Goal: Task Accomplishment & Management: Manage account settings

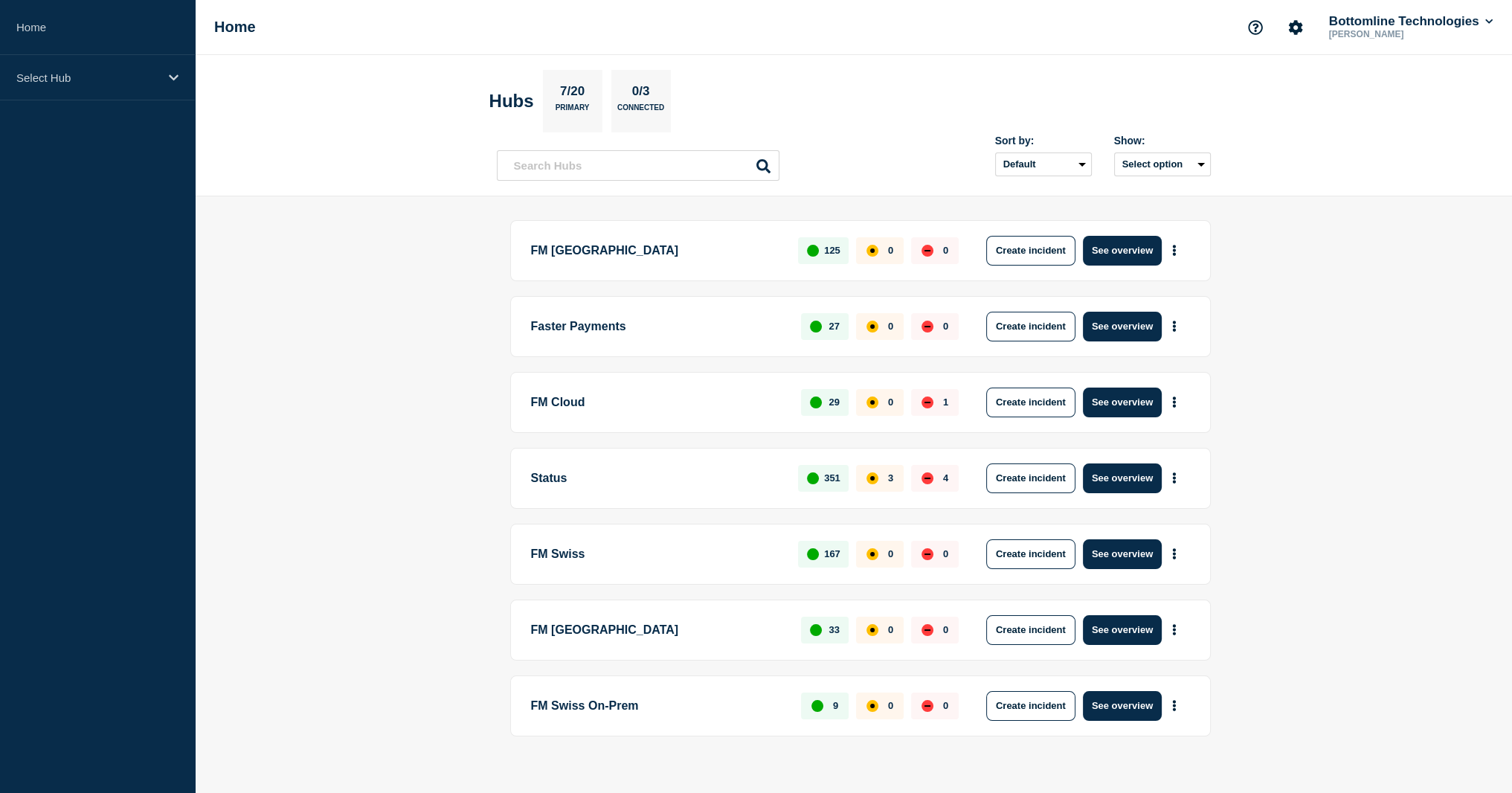
click at [646, 389] on p "FM Cloud" at bounding box center [658, 402] width 254 height 30
click at [1142, 397] on button "See overview" at bounding box center [1122, 402] width 79 height 30
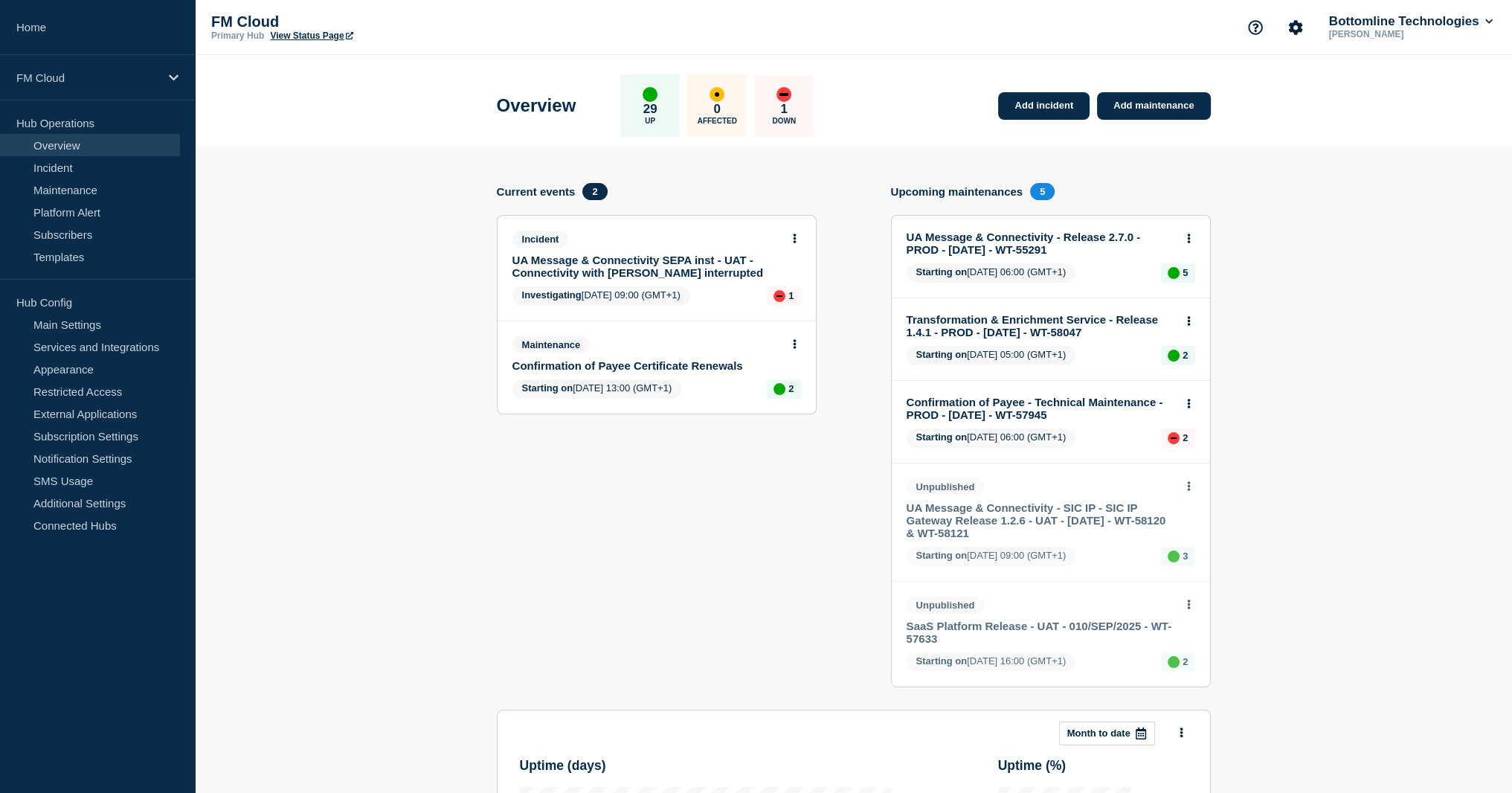
click at [798, 236] on button at bounding box center [794, 239] width 12 height 12
click at [794, 273] on link "View incident" at bounding box center [788, 274] width 61 height 12
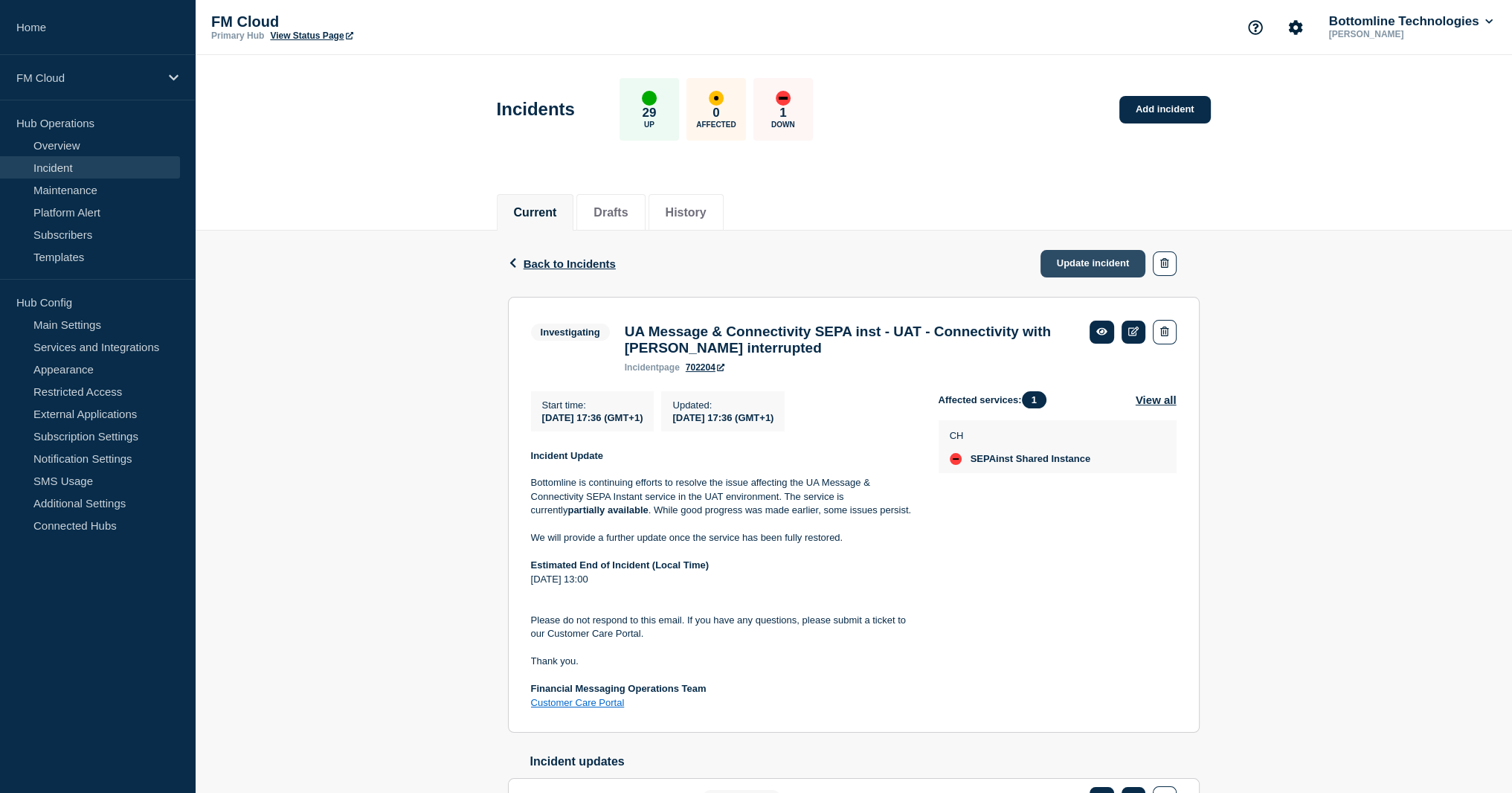
click at [1085, 260] on link "Update incident" at bounding box center [1093, 264] width 105 height 28
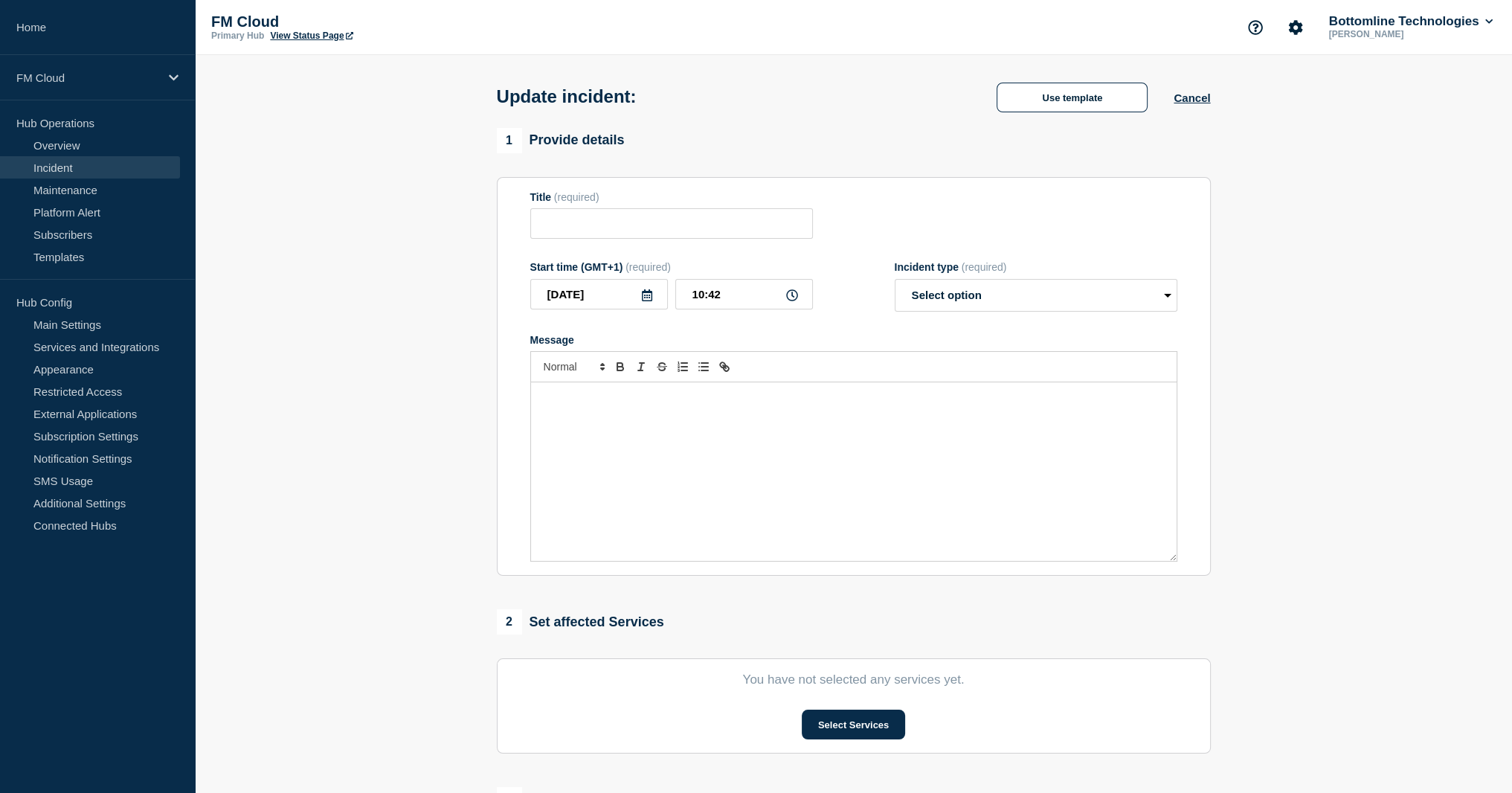
type input "UA Message & Connectivity SEPA inst - UAT - Connectivity with [PERSON_NAME] int…"
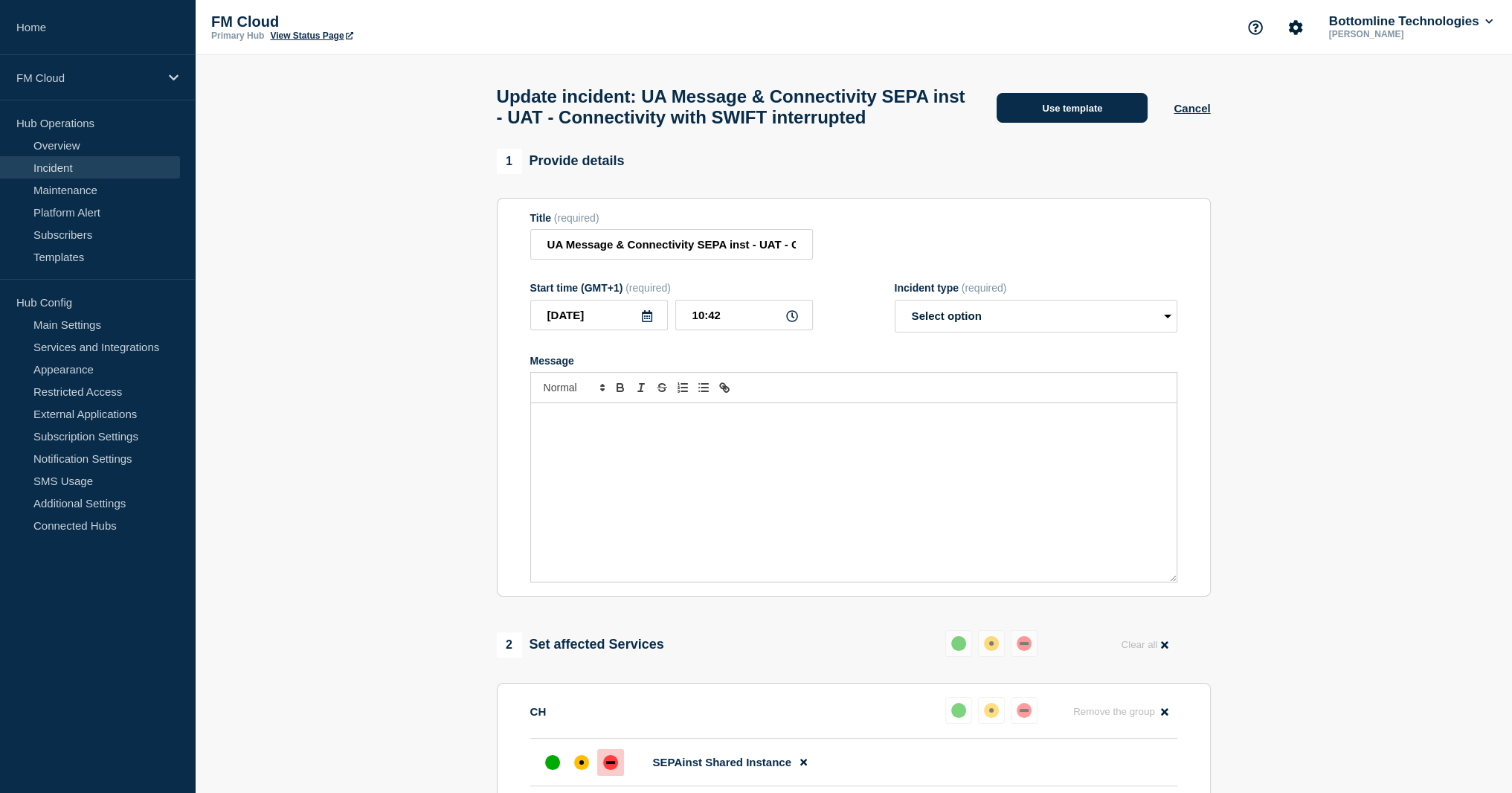
drag, startPoint x: 1039, startPoint y: 194, endPoint x: 1067, endPoint y: 114, distance: 84.8
click at [1040, 175] on div "1 Provide details" at bounding box center [853, 161] width 714 height 25
click at [1067, 114] on button "Use template" at bounding box center [1071, 107] width 151 height 30
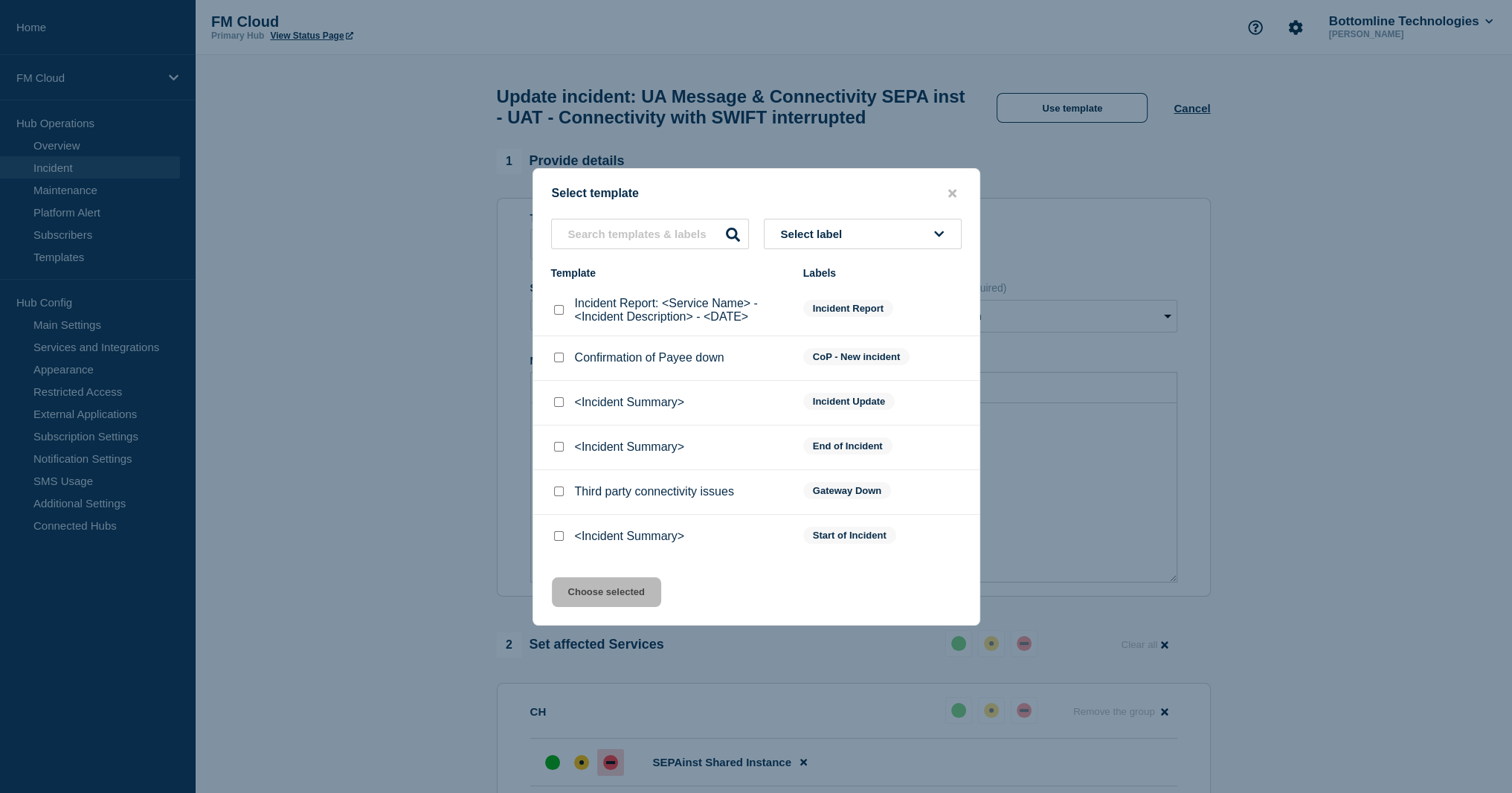
click at [562, 446] on input "<Incident Summary> checkbox" at bounding box center [559, 447] width 10 height 10
checkbox input "true"
click at [613, 590] on button "Choose selected" at bounding box center [607, 592] width 109 height 30
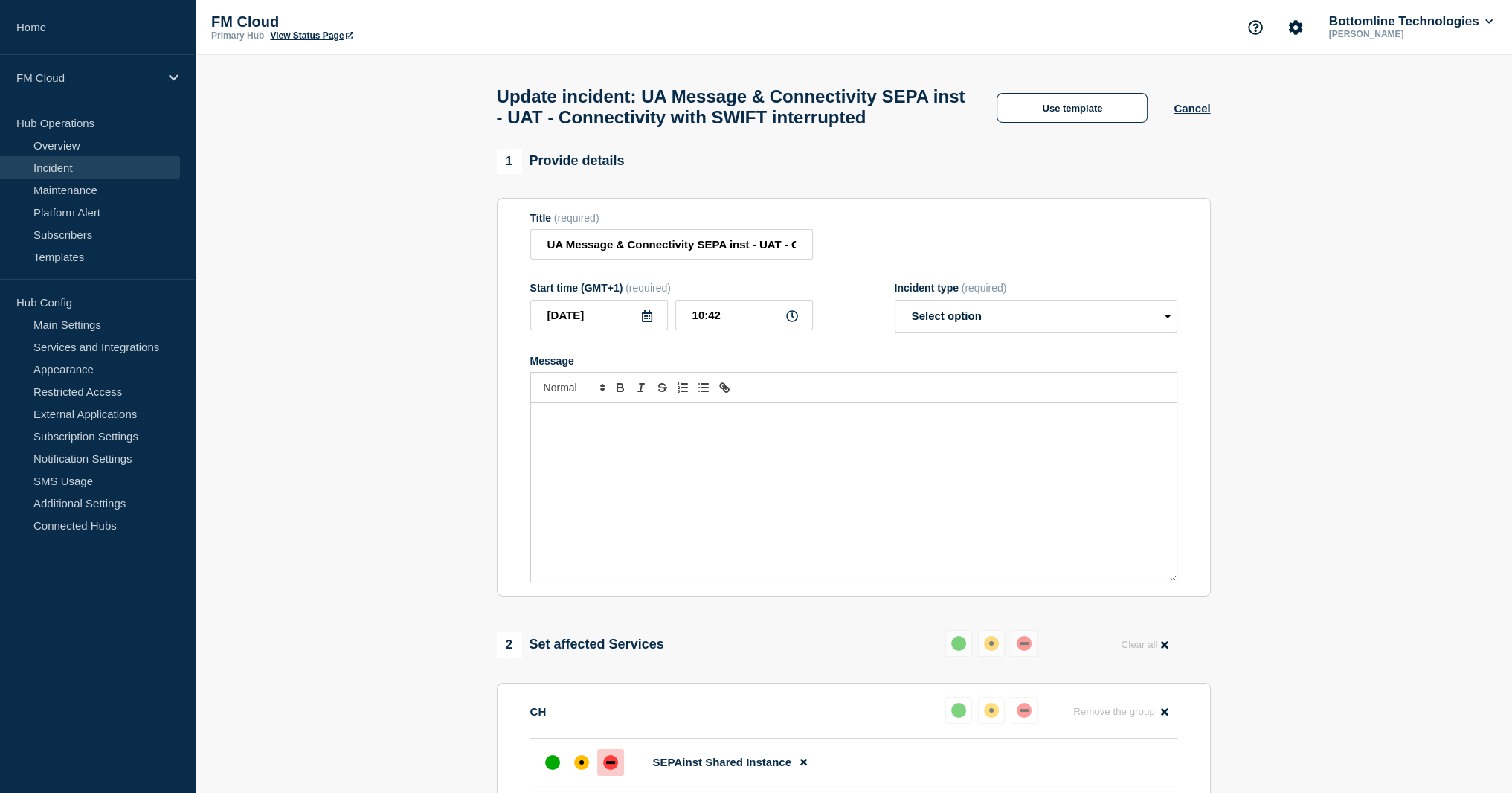
select select "resolved"
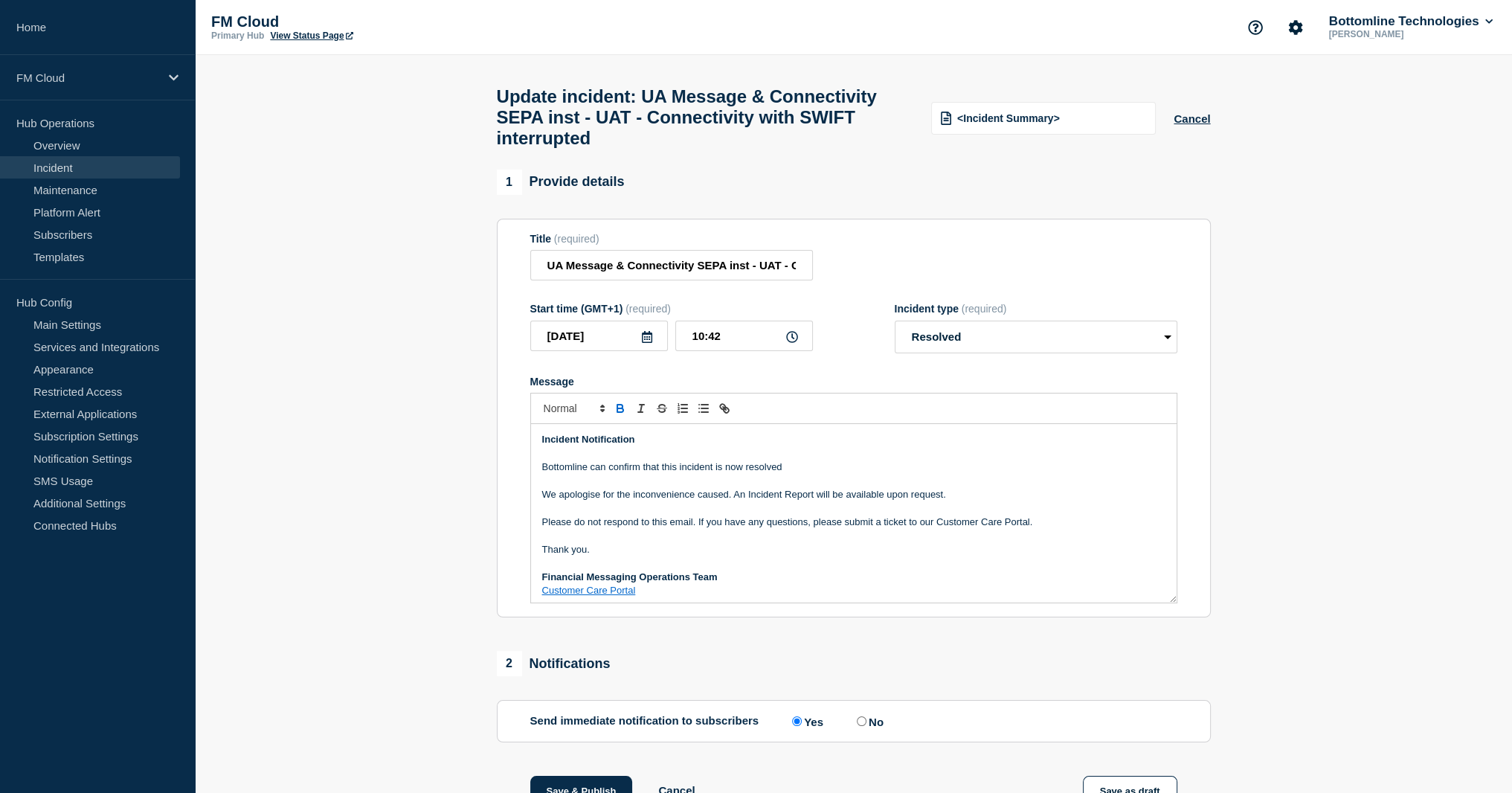
click at [812, 474] on p "Bottomline can confirm that this incident is now resolved" at bounding box center [853, 467] width 623 height 13
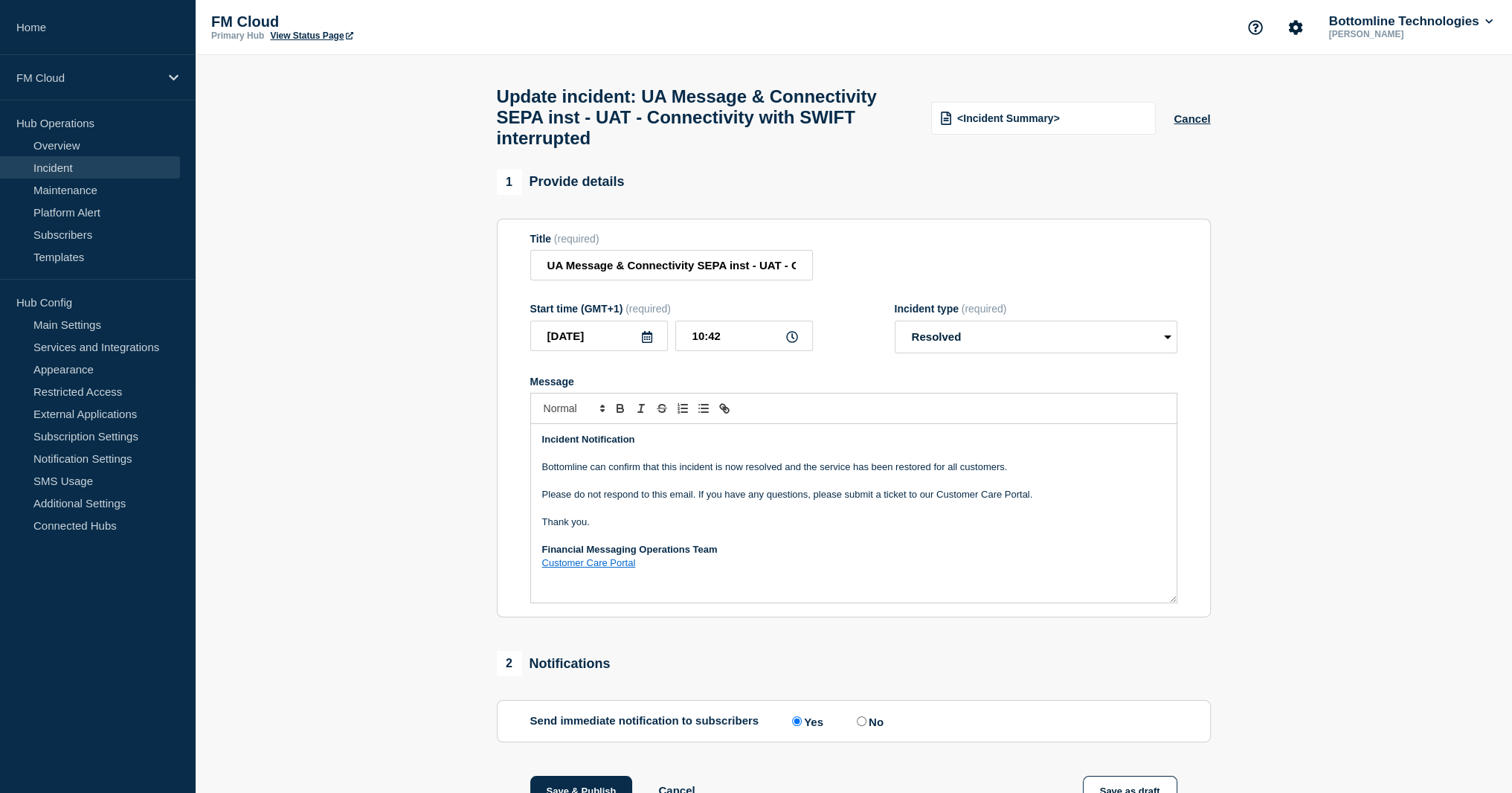
drag, startPoint x: 808, startPoint y: 510, endPoint x: 821, endPoint y: 494, distance: 20.6
click at [808, 501] on p "Please do not respond to this email. If you have any questions, please submit a…" at bounding box center [853, 495] width 623 height 13
drag, startPoint x: 700, startPoint y: 511, endPoint x: 721, endPoint y: 489, distance: 30.4
click at [701, 511] on p "Please do not respond to this email. If you have any questions or if you still …" at bounding box center [853, 501] width 623 height 28
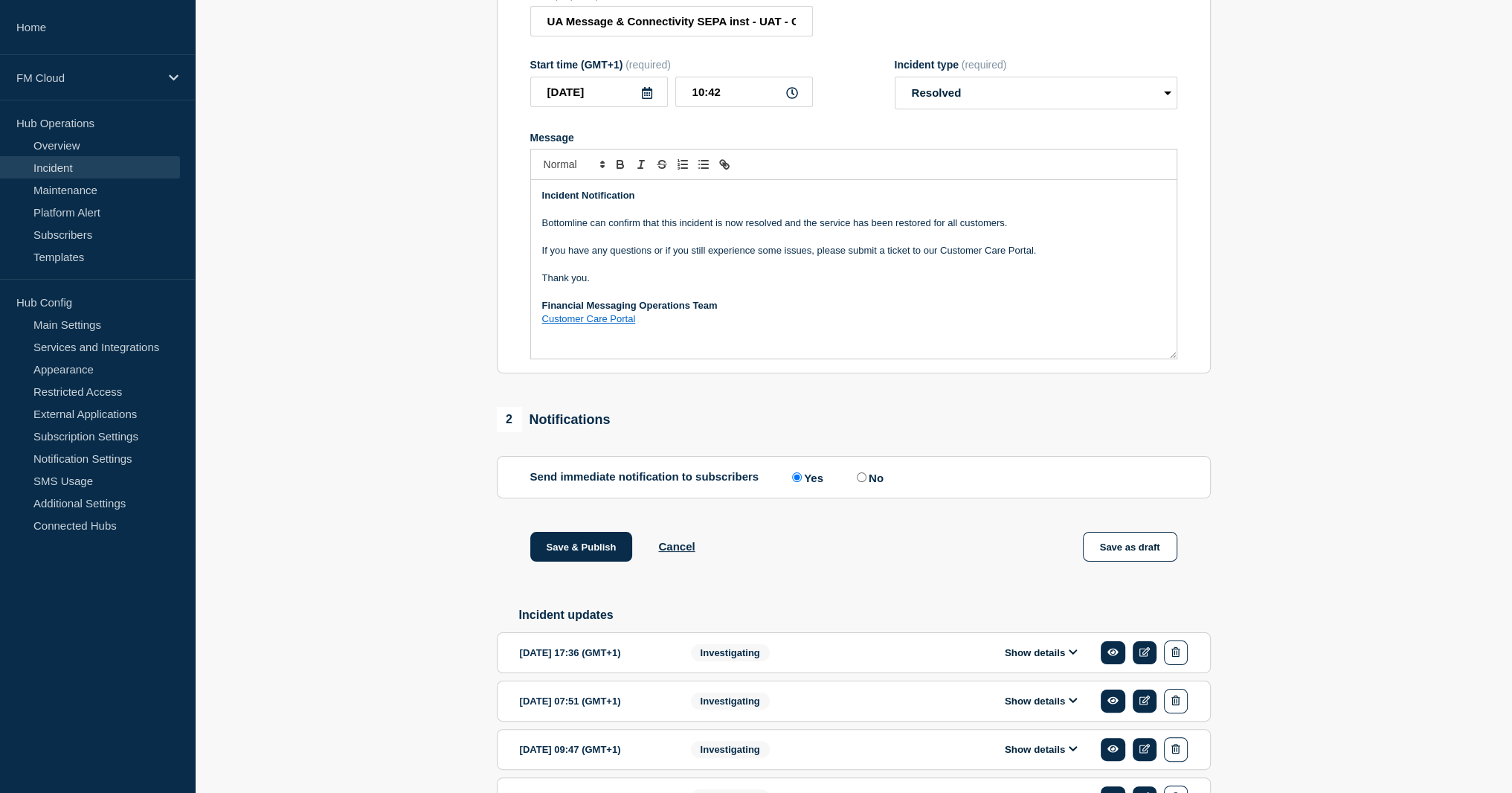
scroll to position [402, 0]
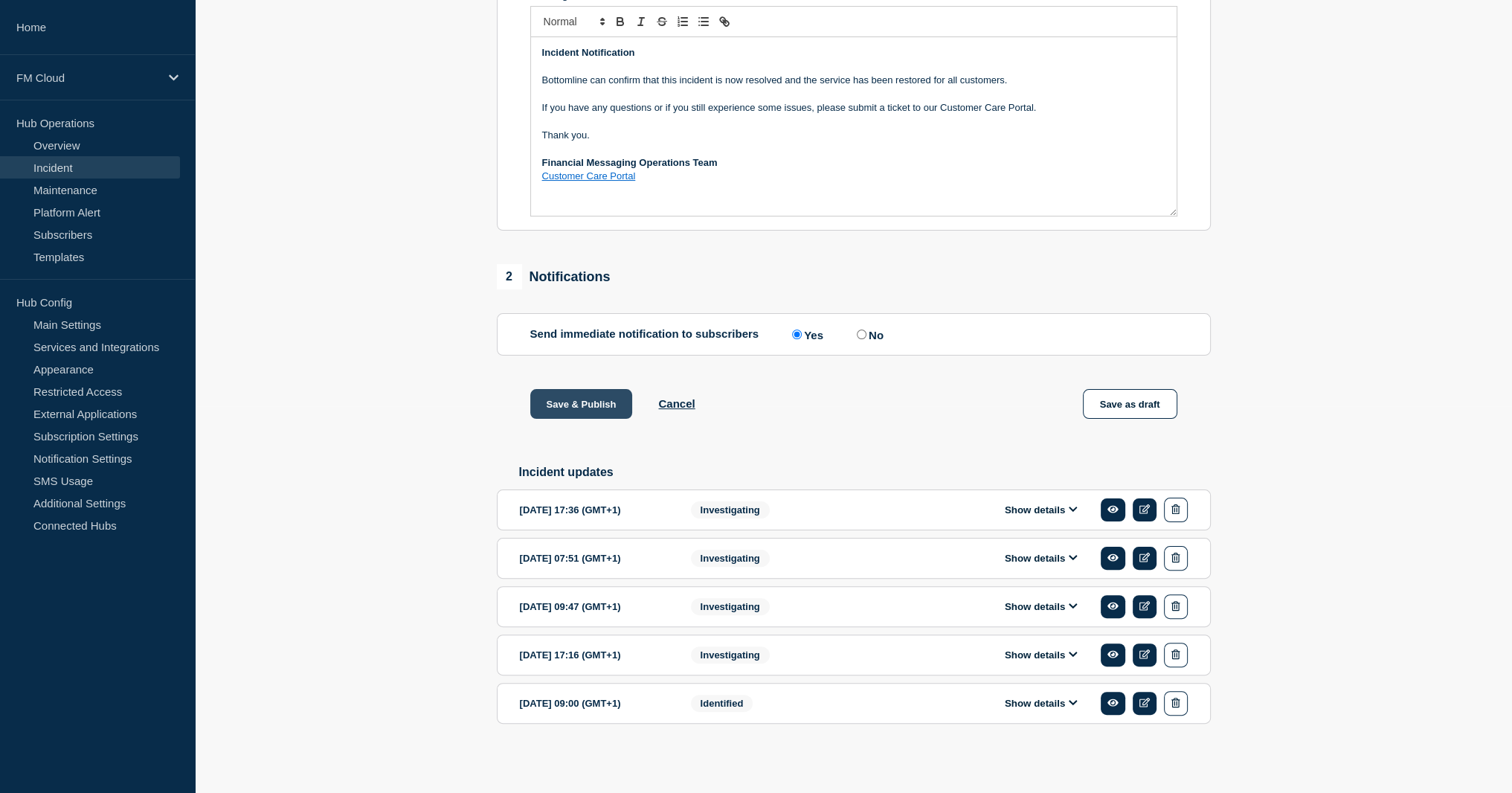
click at [566, 397] on button "Save & Publish" at bounding box center [581, 404] width 103 height 30
